Goal: Task Accomplishment & Management: Manage account settings

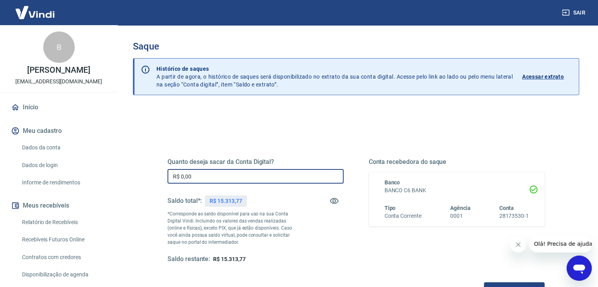
click at [267, 177] on input "R$ 0,00" at bounding box center [256, 176] width 176 height 15
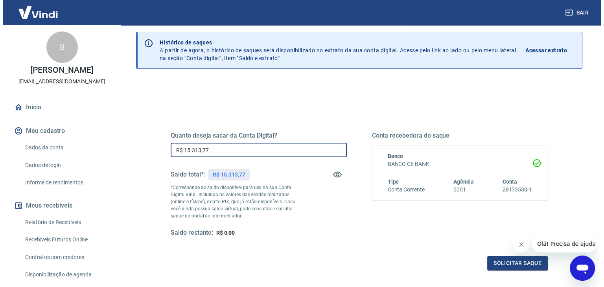
scroll to position [79, 0]
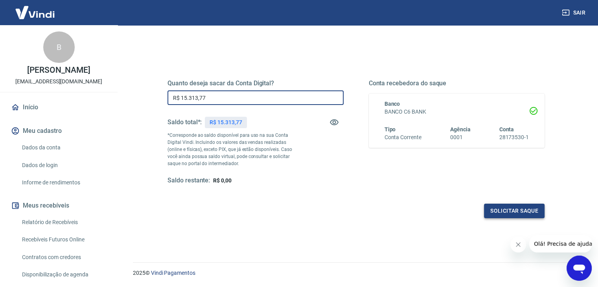
type input "R$ 15.313,77"
click at [500, 214] on button "Solicitar saque" at bounding box center [514, 211] width 61 height 15
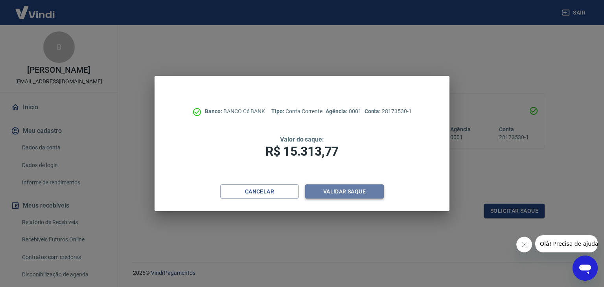
click at [354, 194] on button "Validar saque" at bounding box center [344, 191] width 79 height 15
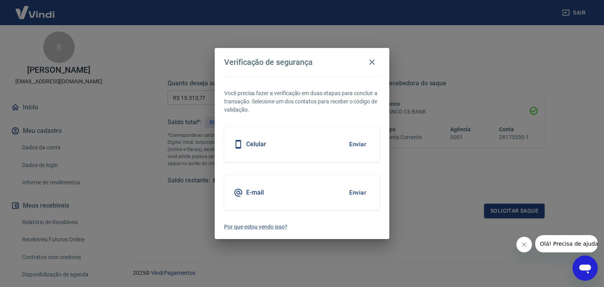
click at [362, 141] on button "Enviar" at bounding box center [358, 144] width 26 height 17
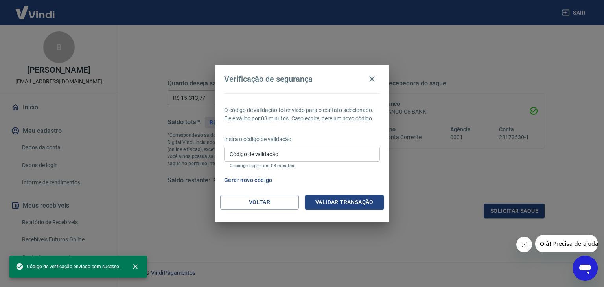
click at [290, 159] on input "Código de validação" at bounding box center [302, 154] width 156 height 15
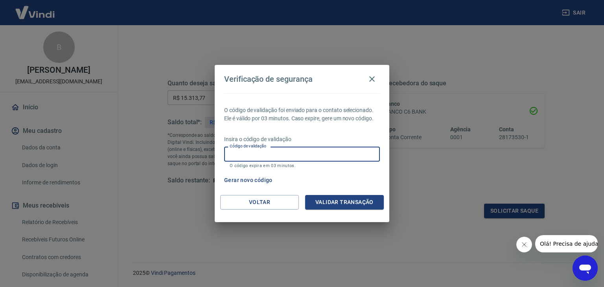
click at [316, 156] on input "Código de validação" at bounding box center [302, 154] width 156 height 15
click at [371, 76] on icon "button" at bounding box center [371, 78] width 9 height 9
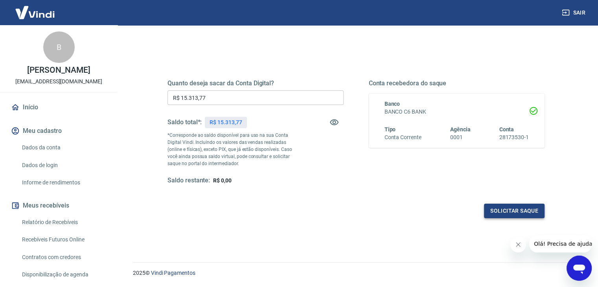
click at [490, 204] on button "Solicitar saque" at bounding box center [514, 211] width 61 height 15
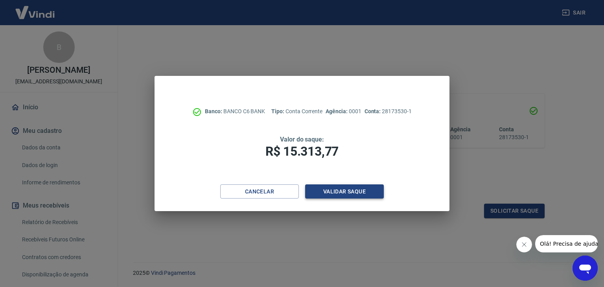
click at [353, 191] on button "Validar saque" at bounding box center [344, 191] width 79 height 15
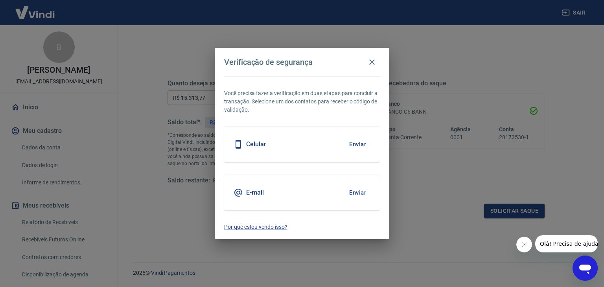
click at [353, 192] on button "Enviar" at bounding box center [358, 192] width 26 height 17
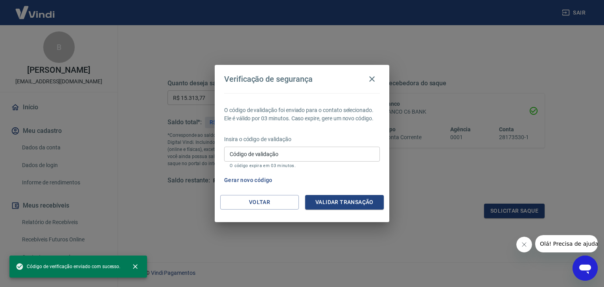
click at [312, 155] on input "Código de validação" at bounding box center [302, 154] width 156 height 15
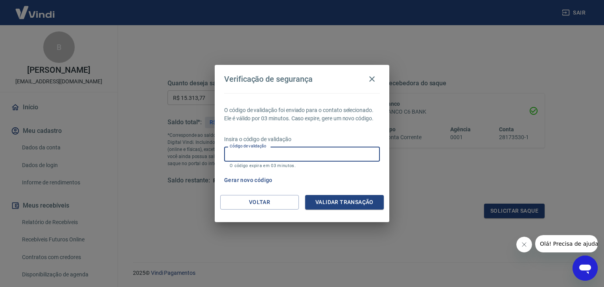
paste input "118616"
type input "118616"
click at [347, 202] on button "Validar transação" at bounding box center [344, 202] width 79 height 15
